Goal: Task Accomplishment & Management: Manage account settings

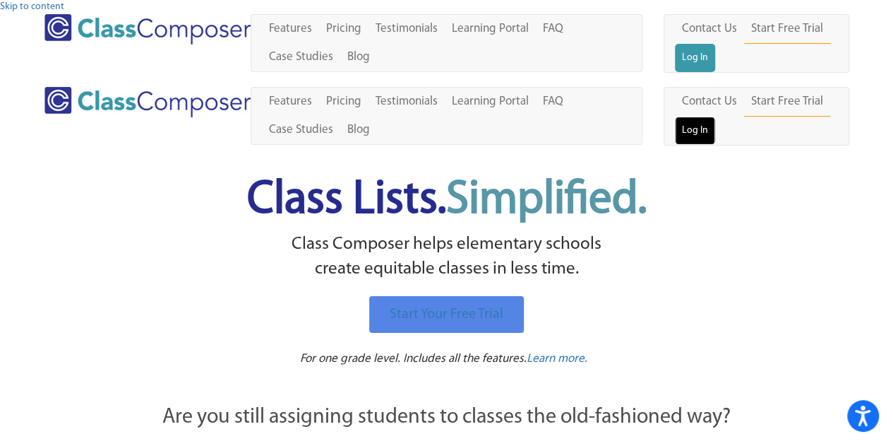
click at [675, 117] on link "Log In" at bounding box center [695, 131] width 40 height 28
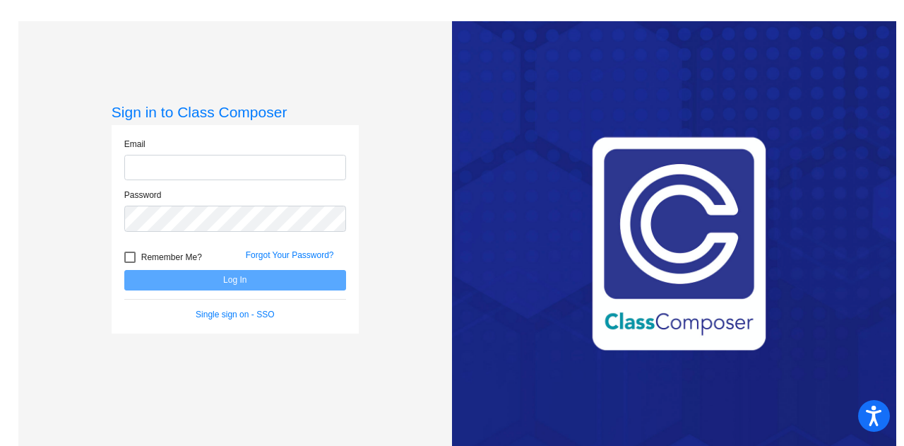
click at [235, 169] on input "email" at bounding box center [235, 168] width 222 height 26
type input "daniel.velasquez@trusd.net"
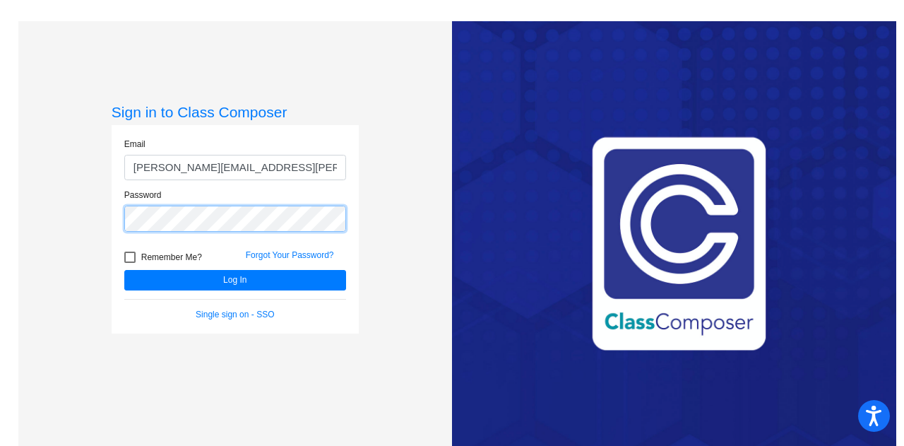
click at [124, 270] on button "Log In" at bounding box center [235, 280] width 222 height 20
click at [301, 251] on link "Forgot Your Password?" at bounding box center [290, 255] width 88 height 10
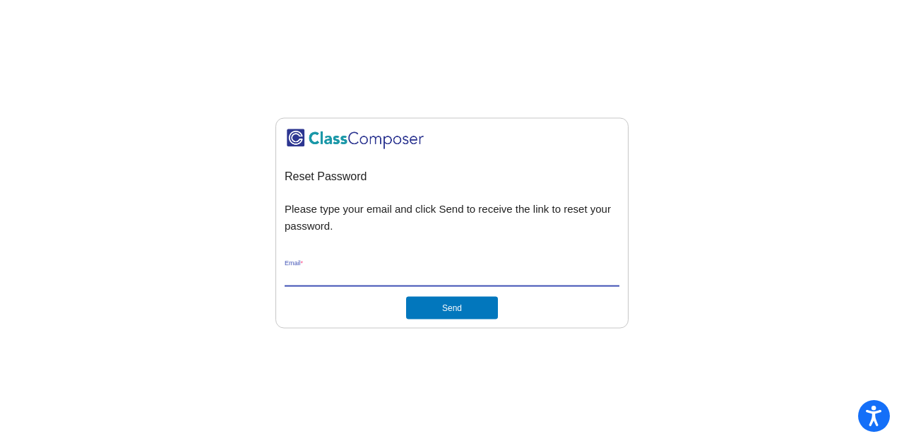
click at [352, 280] on input "Email *" at bounding box center [452, 276] width 335 height 13
type input "daniel.velasquez@trusd.net"
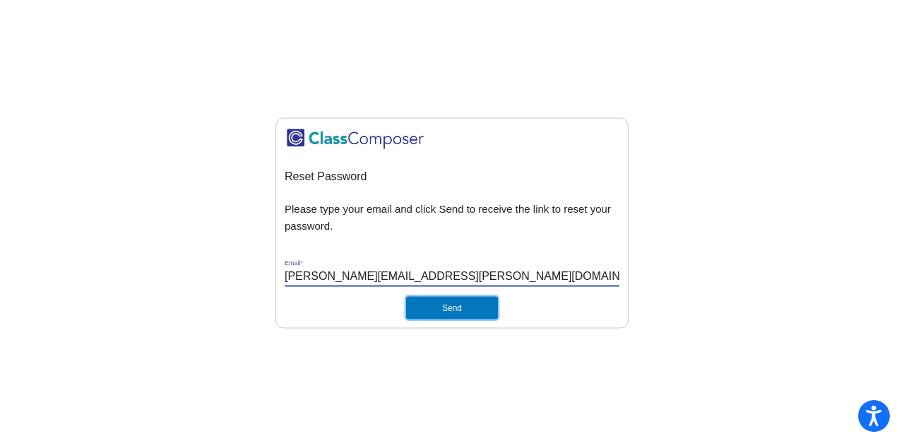
click at [427, 309] on button "Send" at bounding box center [452, 308] width 92 height 23
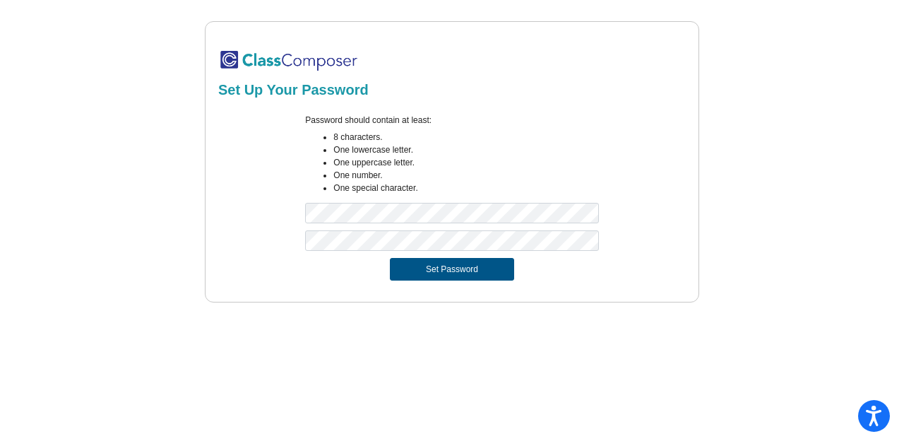
click at [455, 265] on button "Set Password" at bounding box center [452, 269] width 124 height 23
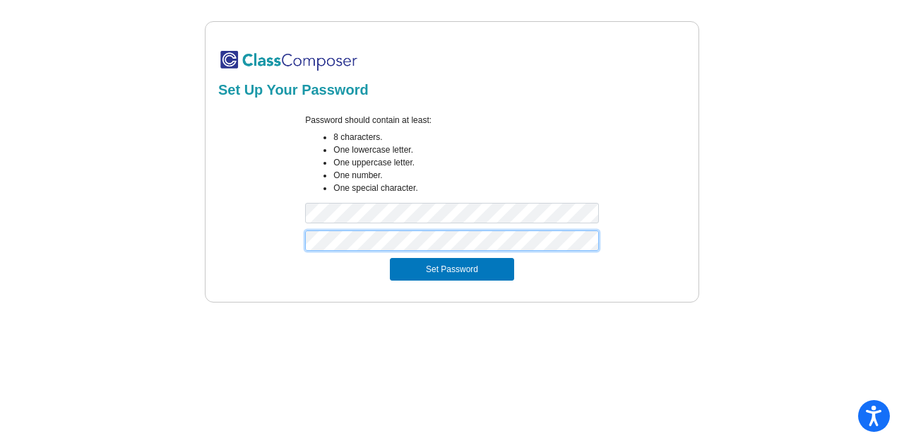
click at [390, 258] on button "Set Password" at bounding box center [452, 269] width 124 height 23
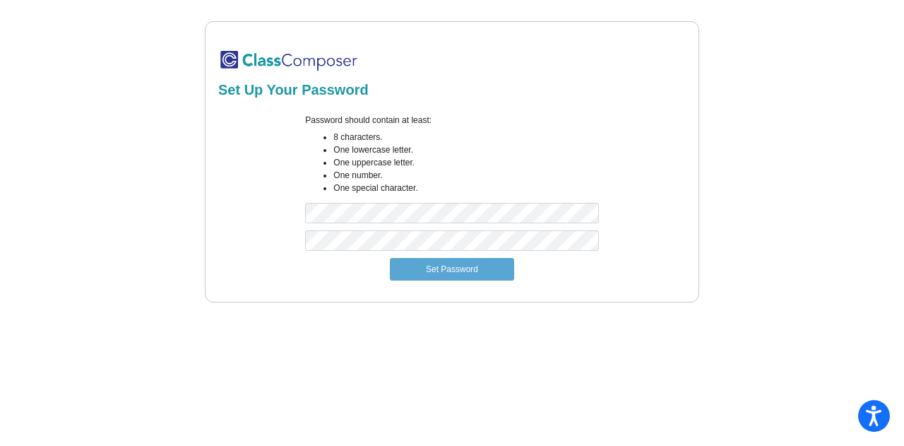
click at [373, 251] on div at bounding box center [451, 244] width 314 height 28
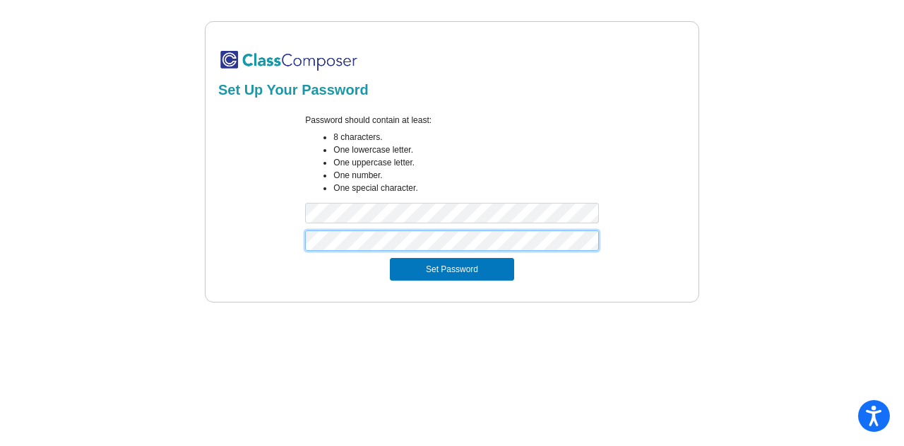
click at [390, 258] on button "Set Password" at bounding box center [452, 269] width 124 height 23
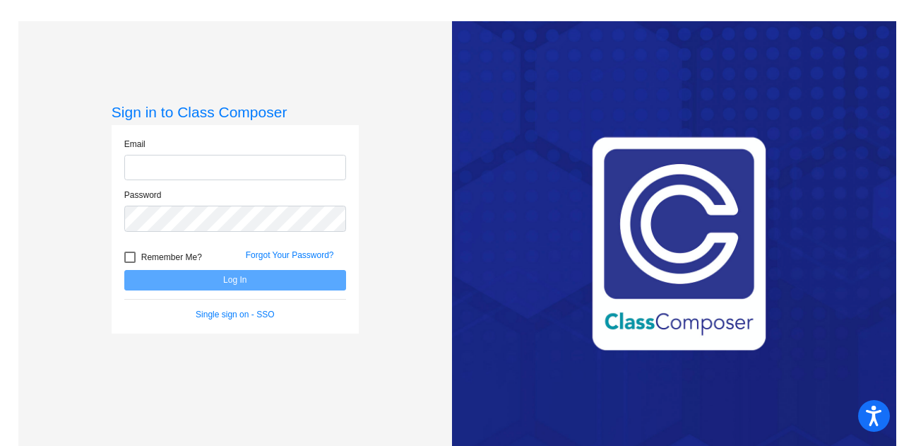
click at [278, 183] on div "Email" at bounding box center [235, 164] width 243 height 52
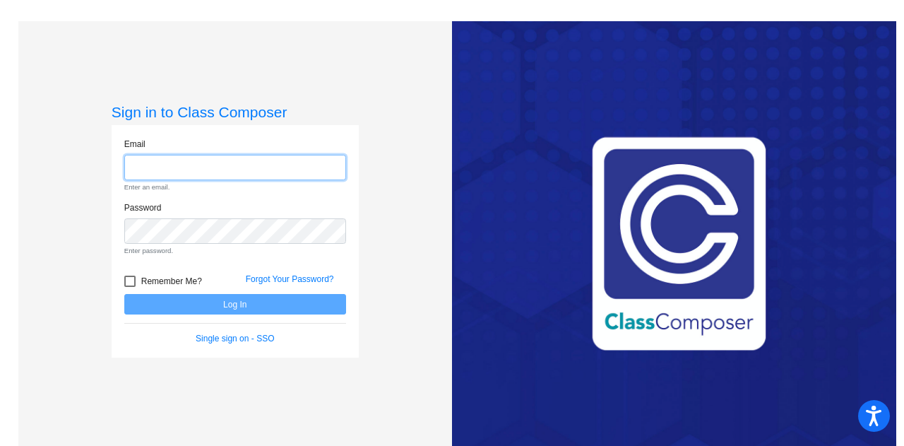
click at [275, 176] on input "email" at bounding box center [235, 168] width 222 height 26
type input "[PERSON_NAME][EMAIL_ADDRESS][PERSON_NAME][DOMAIN_NAME]"
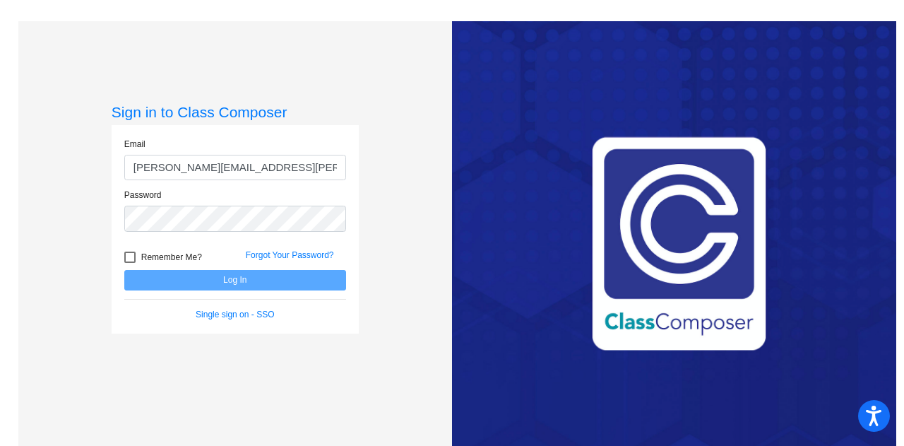
click at [158, 256] on span "Remember Me?" at bounding box center [171, 257] width 61 height 17
click at [130, 263] on input "Remember Me?" at bounding box center [129, 263] width 1 height 1
checkbox input "true"
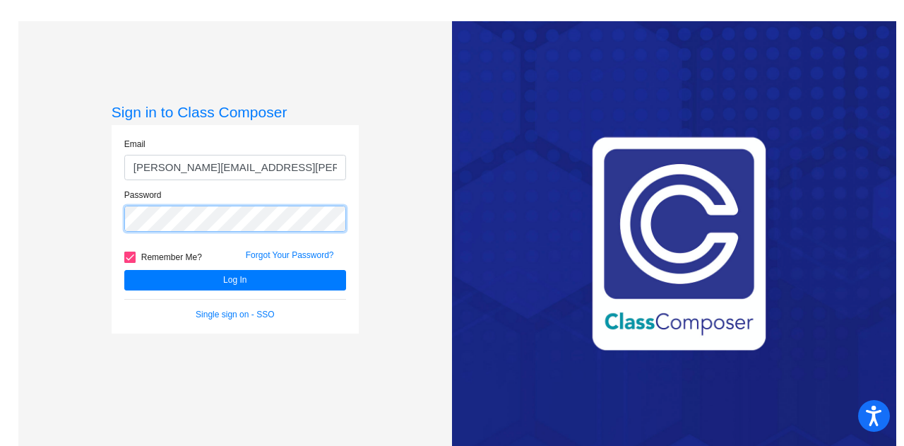
click at [124, 270] on button "Log In" at bounding box center [235, 280] width 222 height 20
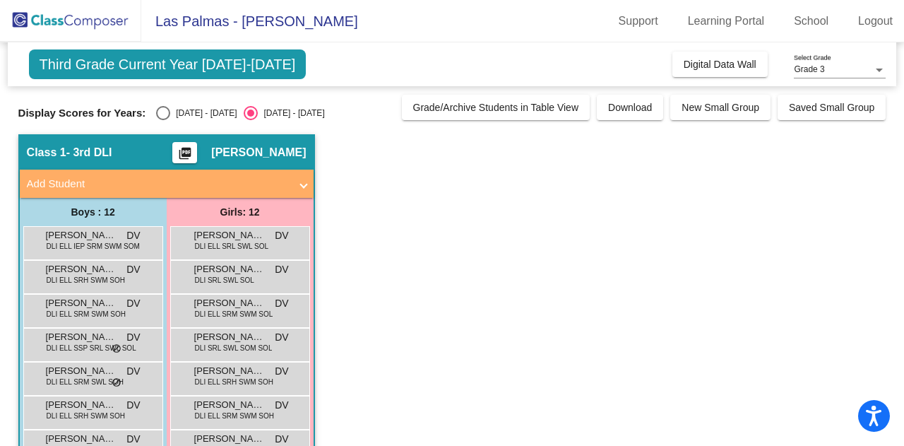
click at [508, 318] on app-classroom "Class 1 - 3rd DLI picture_as_pdf [PERSON_NAME] Add Student First Name Last Name…" at bounding box center [452, 394] width 868 height 521
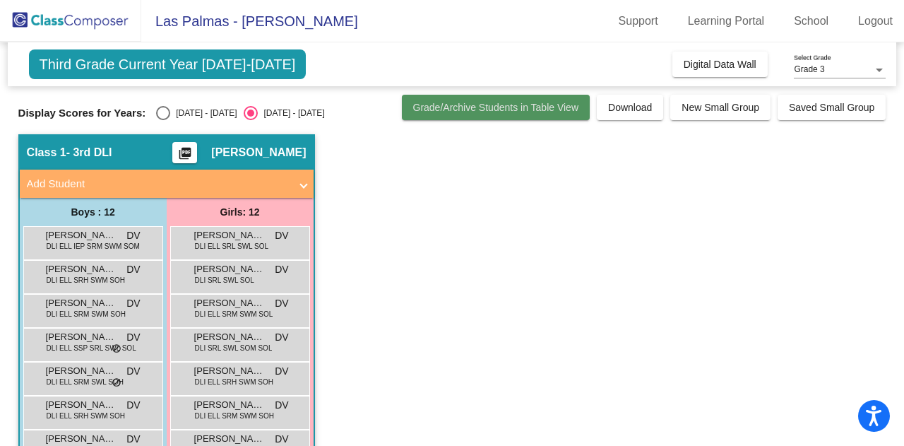
click at [535, 110] on span "Grade/Archive Students in Table View" at bounding box center [496, 107] width 166 height 11
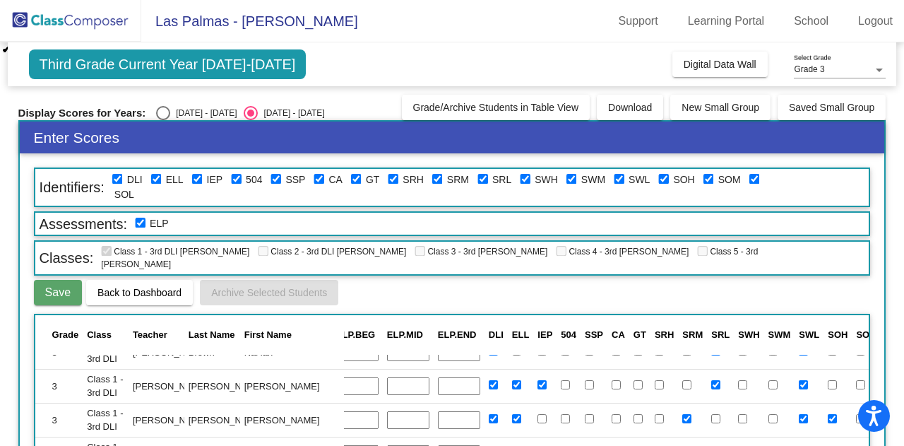
click at [141, 287] on span "Back to Dashboard" at bounding box center [139, 292] width 84 height 11
